Goal: Transaction & Acquisition: Purchase product/service

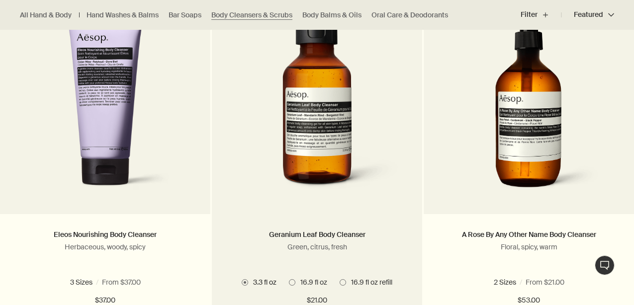
scroll to position [366, 0]
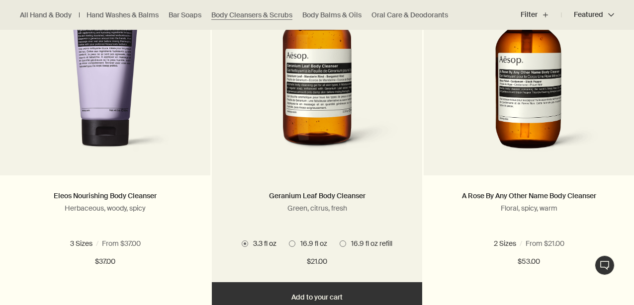
click at [343, 244] on span at bounding box center [343, 244] width 6 height 6
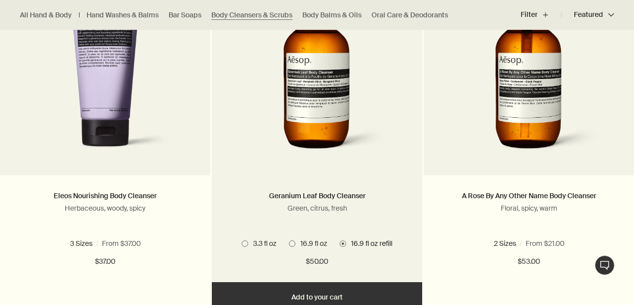
click at [290, 244] on span at bounding box center [292, 244] width 6 height 6
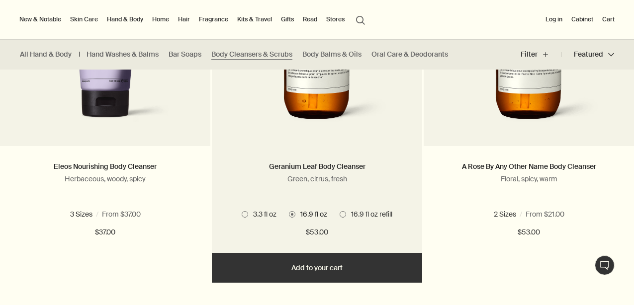
scroll to position [488, 0]
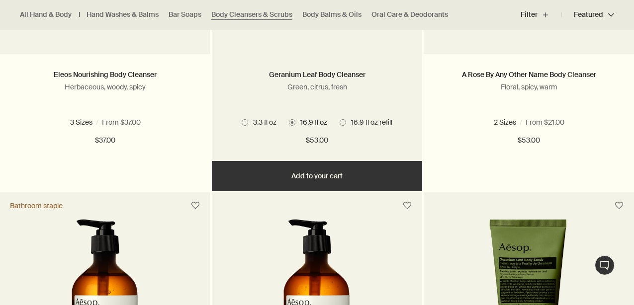
click at [359, 176] on button "Add Add to your cart" at bounding box center [317, 176] width 210 height 30
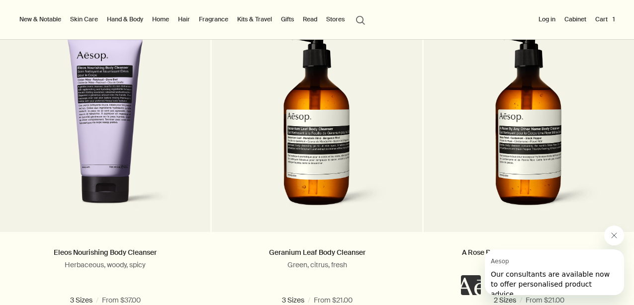
scroll to position [0, 0]
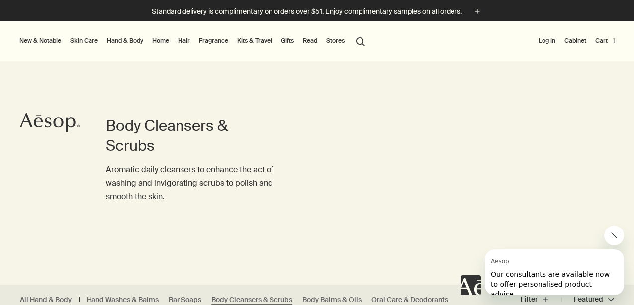
click at [604, 42] on button "Cart 1" at bounding box center [604, 41] width 23 height 12
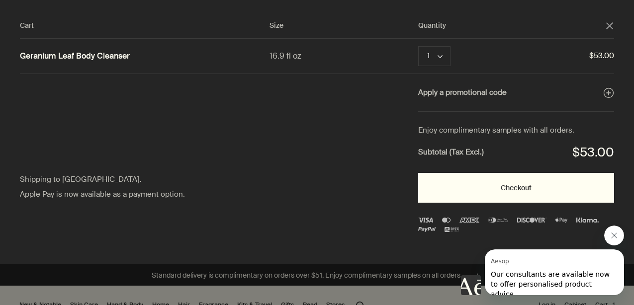
click at [513, 184] on button "Checkout" at bounding box center [516, 188] width 196 height 30
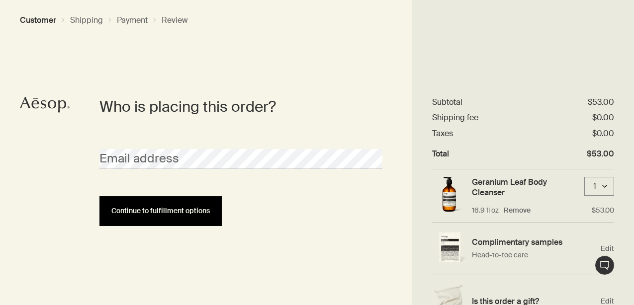
click at [203, 210] on span "Continue to fulfillment options" at bounding box center [160, 210] width 98 height 7
click at [185, 214] on span "Continue to fulfillment options" at bounding box center [160, 210] width 98 height 7
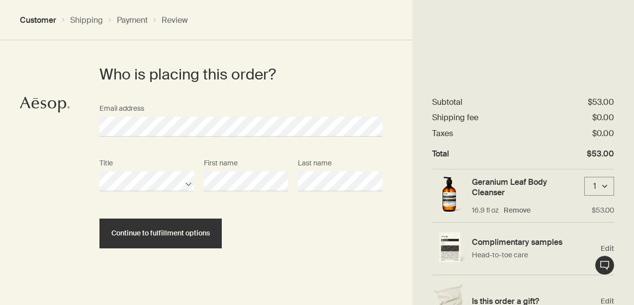
scroll to position [42, 0]
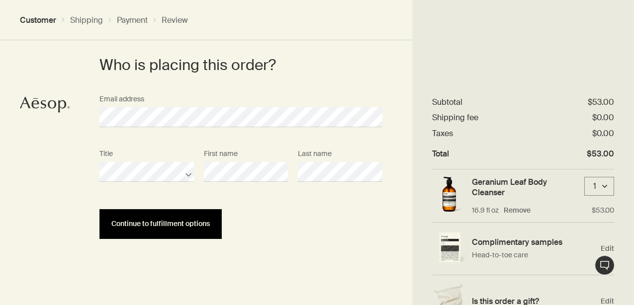
click at [173, 228] on button "Continue to fulfillment options" at bounding box center [160, 224] width 122 height 30
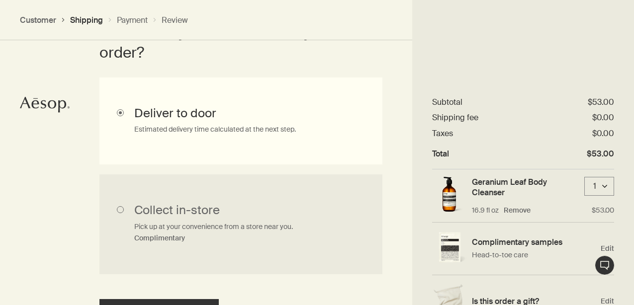
scroll to position [387, 0]
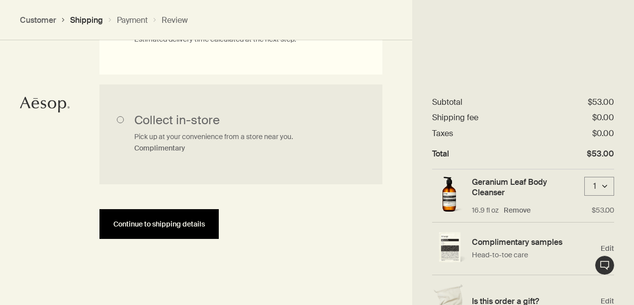
click at [179, 219] on button "Continue to shipping details" at bounding box center [158, 224] width 119 height 30
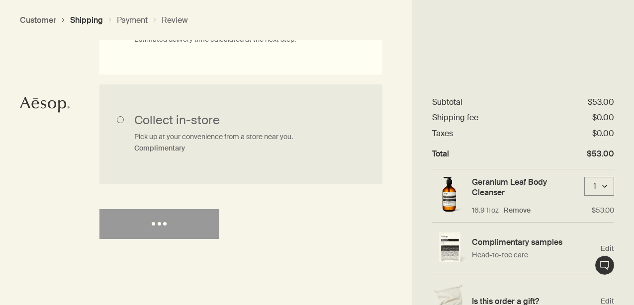
select select "US"
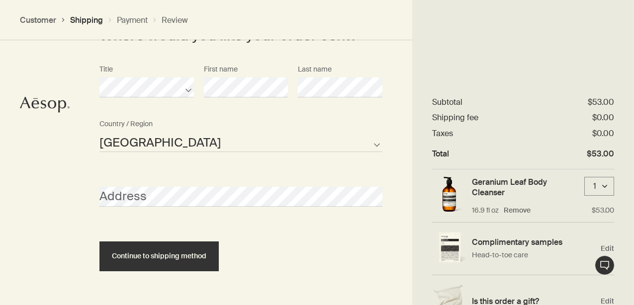
scroll to position [503, 0]
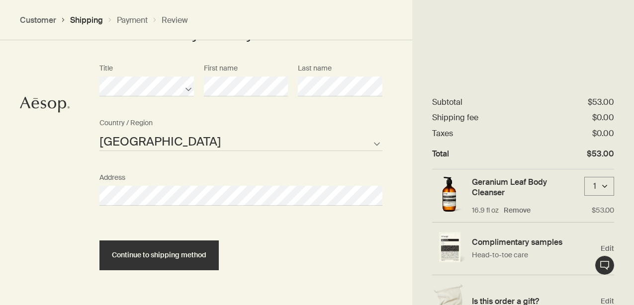
select select "US"
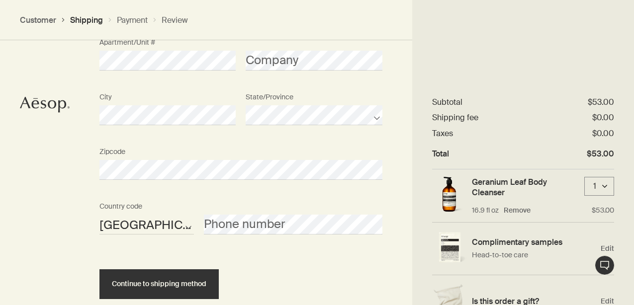
scroll to position [752, 0]
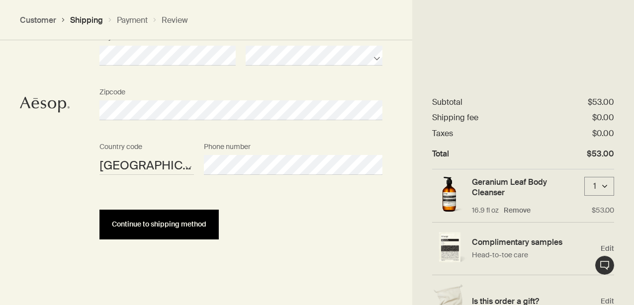
click at [167, 229] on button "Continue to shipping method" at bounding box center [158, 225] width 119 height 30
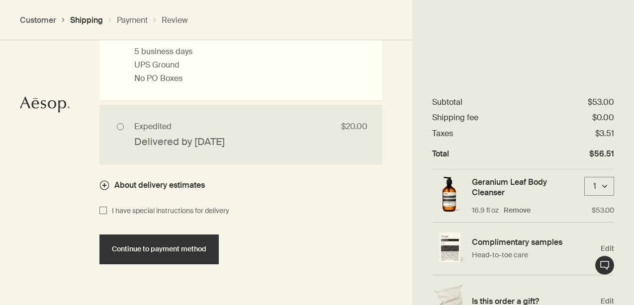
scroll to position [1023, 0]
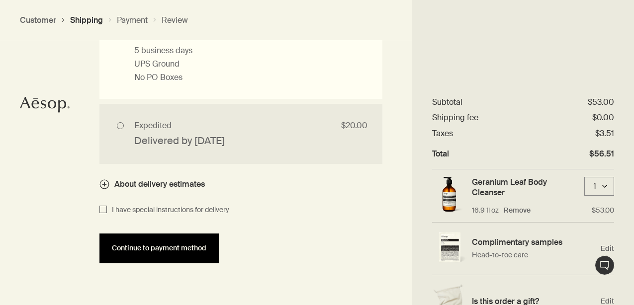
click at [175, 242] on button "Continue to payment method" at bounding box center [158, 249] width 119 height 30
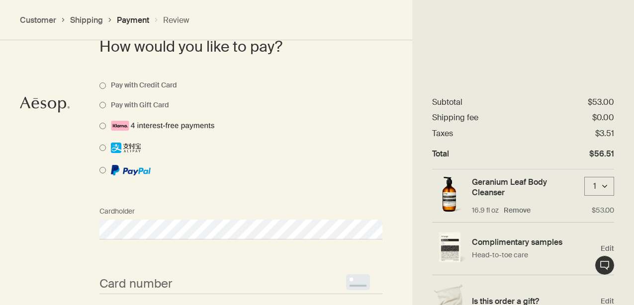
scroll to position [832, 0]
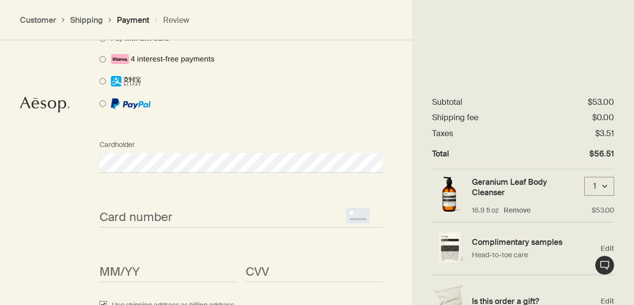
click at [150, 202] on div "Card number <p>Your browser does not support iframes.</p>" at bounding box center [240, 208] width 293 height 37
click at [102, 265] on span "<p>Your browser does not support iframes.</p>" at bounding box center [167, 273] width 136 height 20
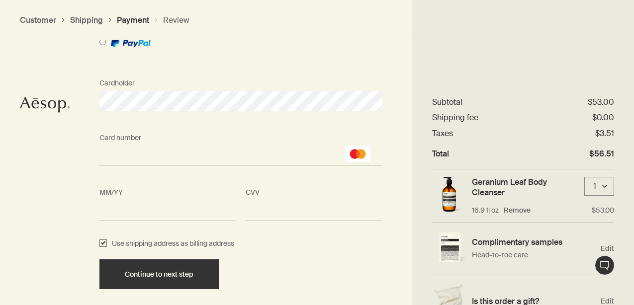
scroll to position [901, 0]
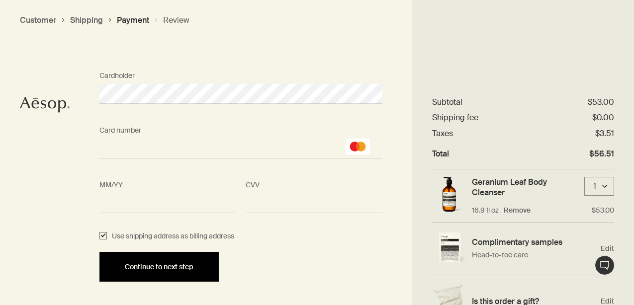
click at [152, 266] on span "Continue to next step" at bounding box center [159, 267] width 69 height 7
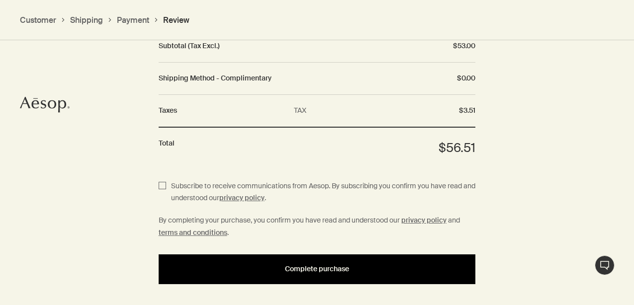
scroll to position [1230, 0]
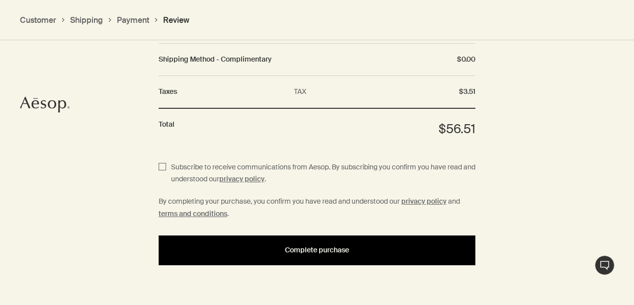
click at [320, 252] on span "Complete purchase" at bounding box center [317, 250] width 64 height 7
